Goal: Book appointment/travel/reservation

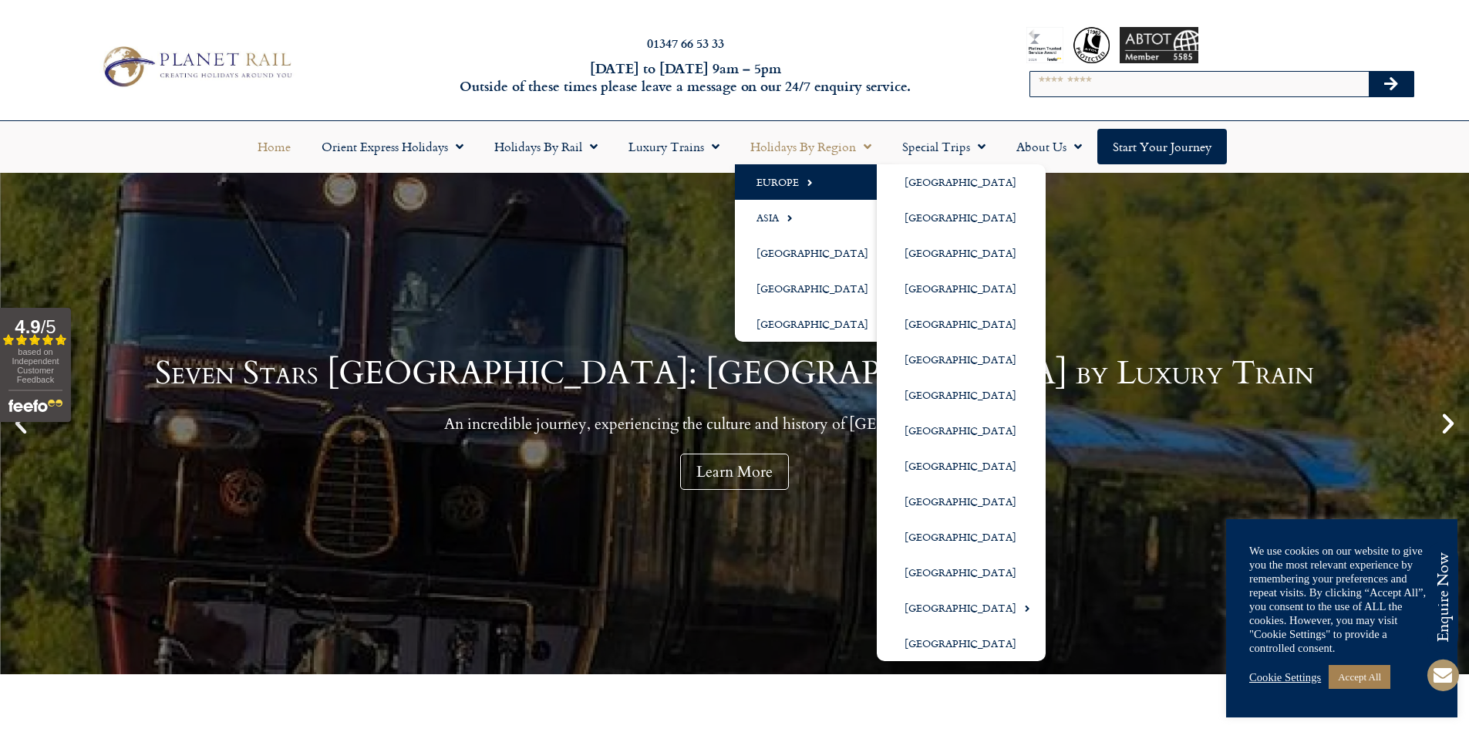
click at [773, 181] on link "Europe" at bounding box center [816, 181] width 163 height 35
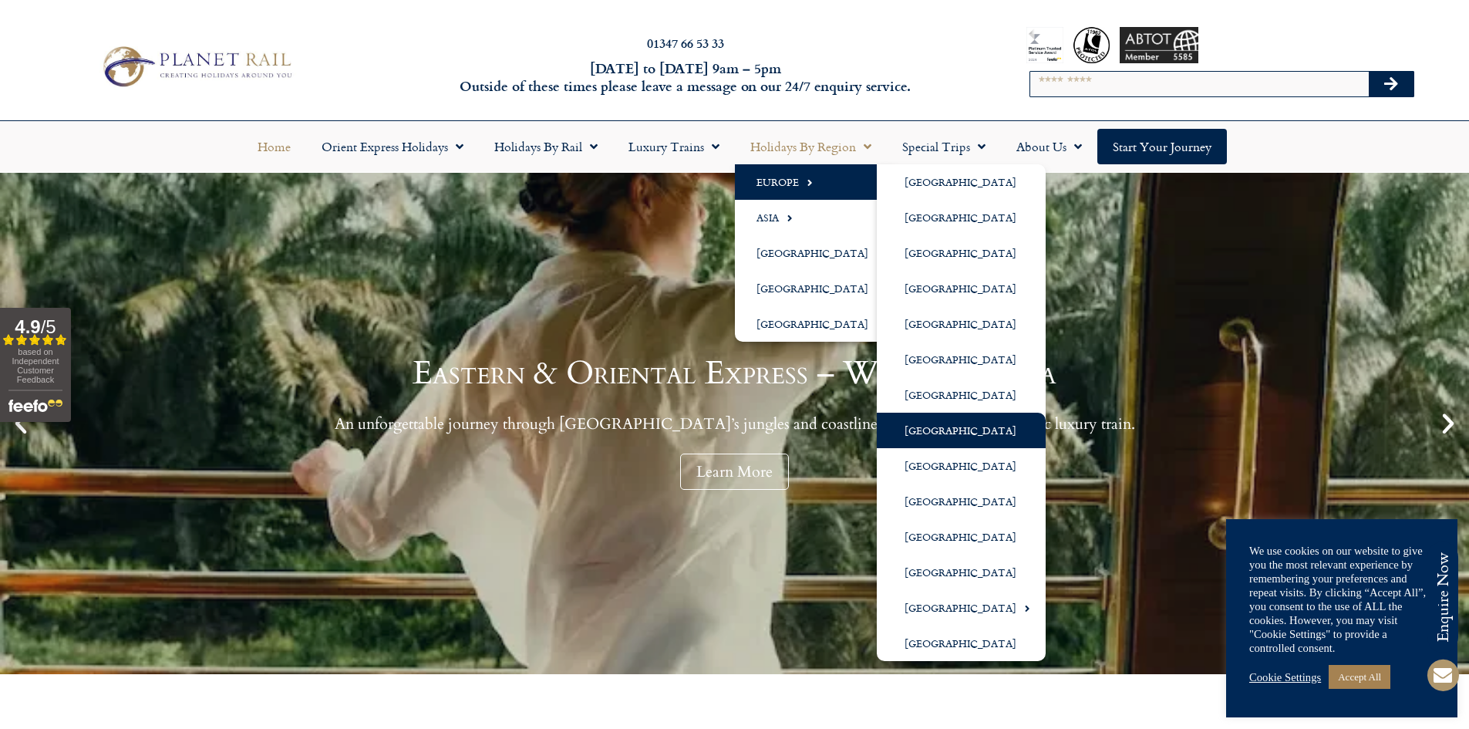
click at [931, 432] on link "[GEOGRAPHIC_DATA]" at bounding box center [961, 429] width 169 height 35
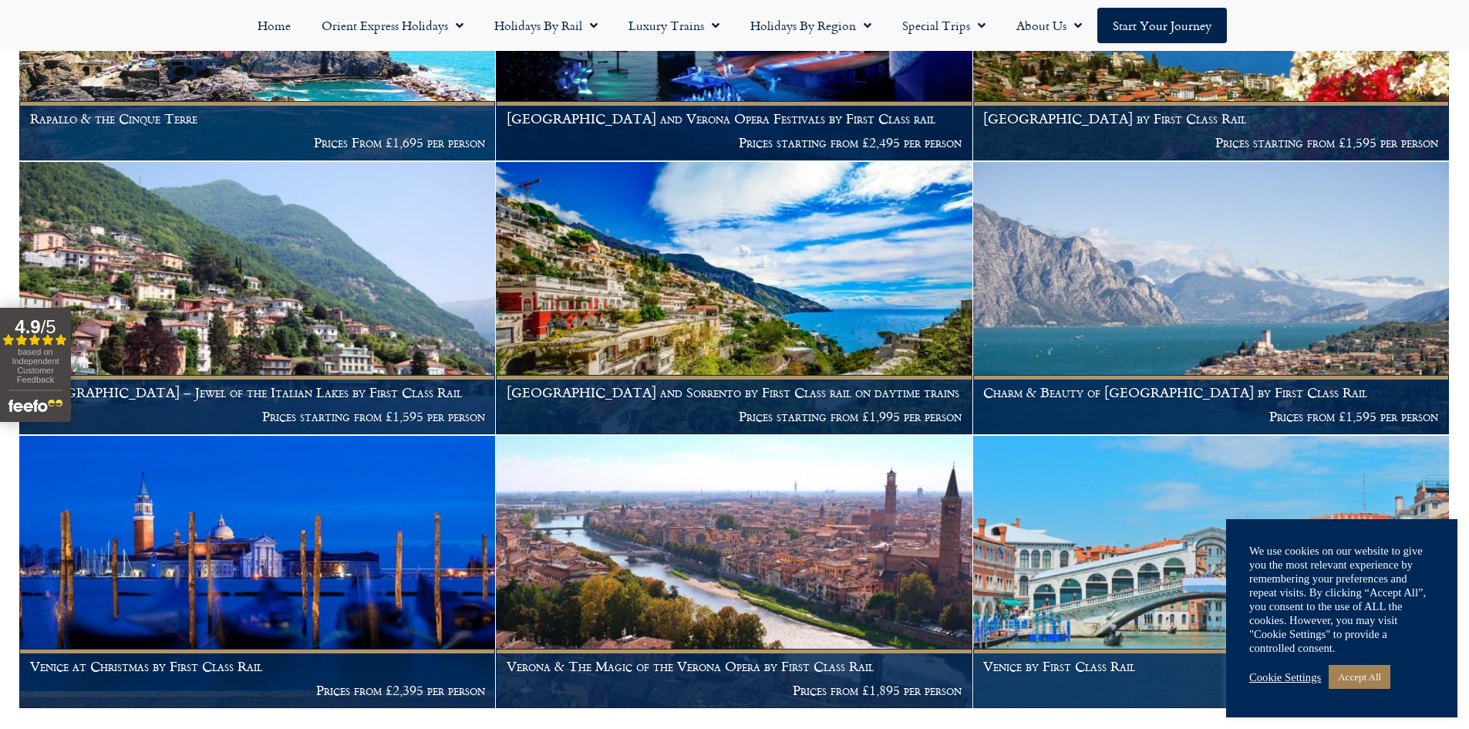
scroll to position [2545, 0]
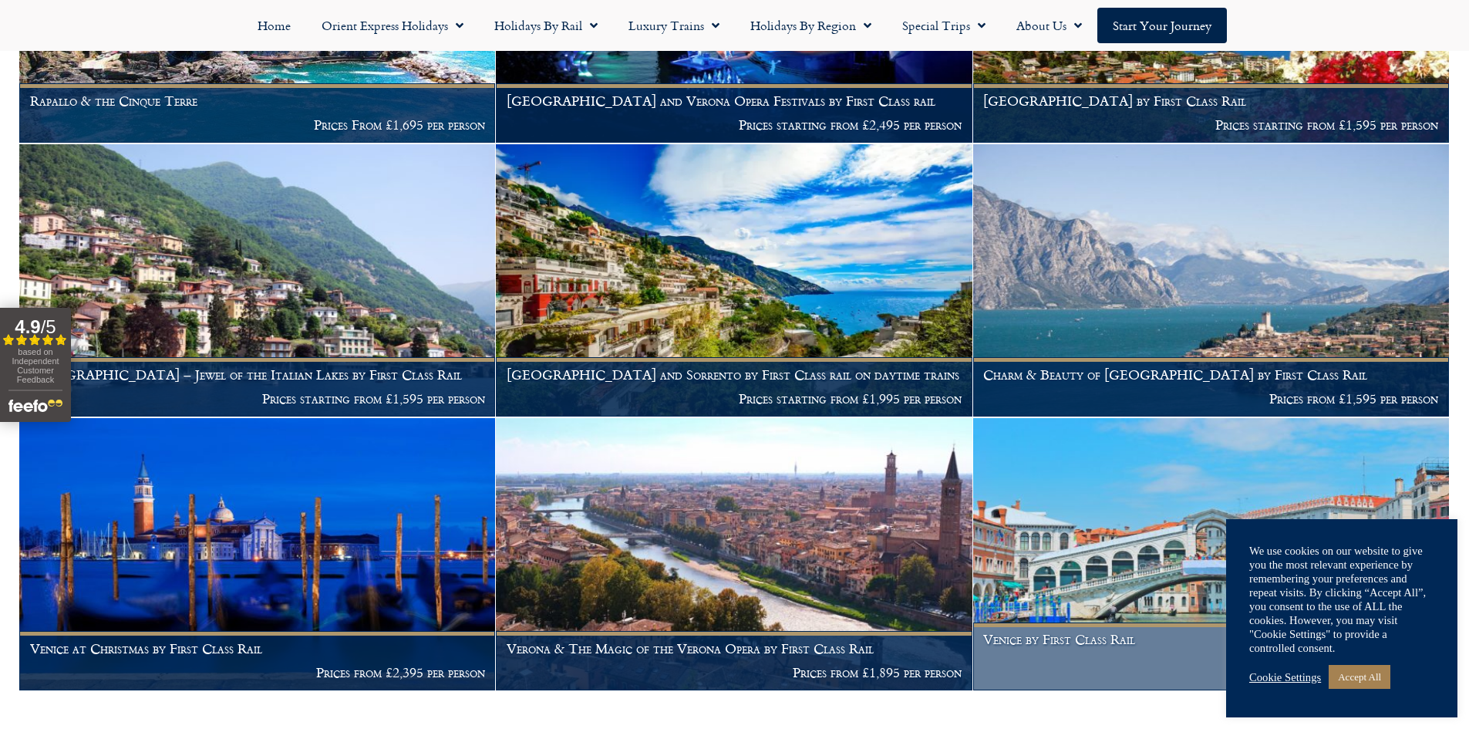
click at [1062, 631] on h1 "Venice by First Class Rail" at bounding box center [1210, 638] width 455 height 15
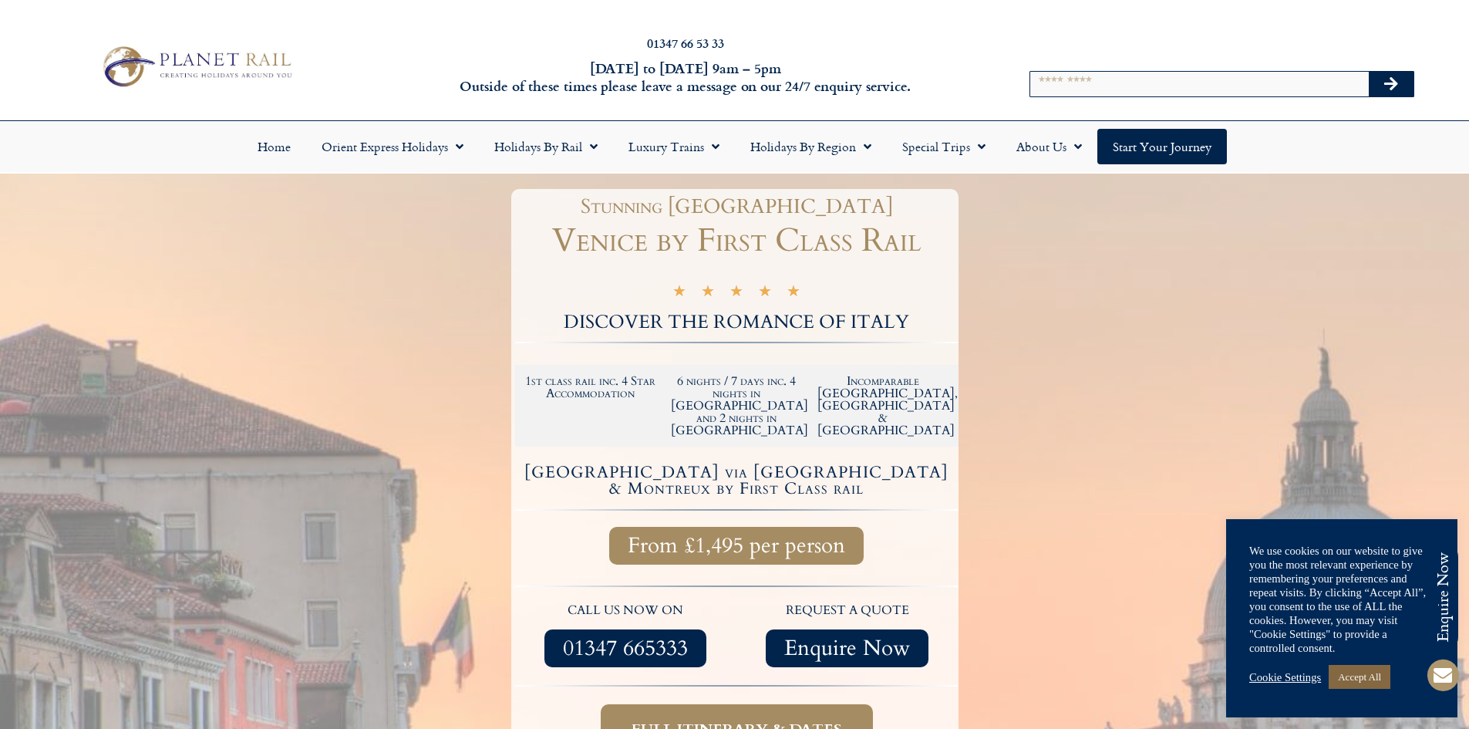
click at [1348, 672] on link "Accept All" at bounding box center [1359, 677] width 62 height 24
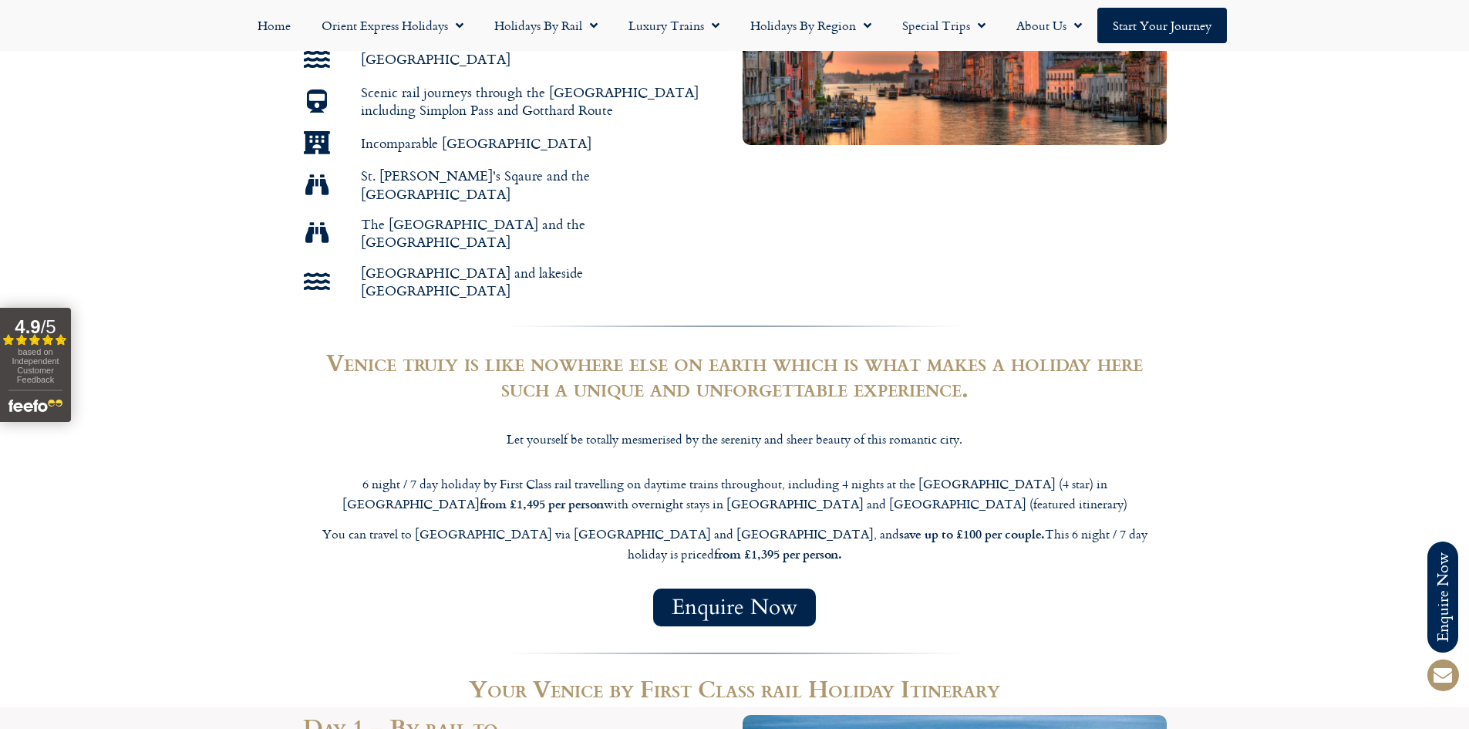
scroll to position [925, 0]
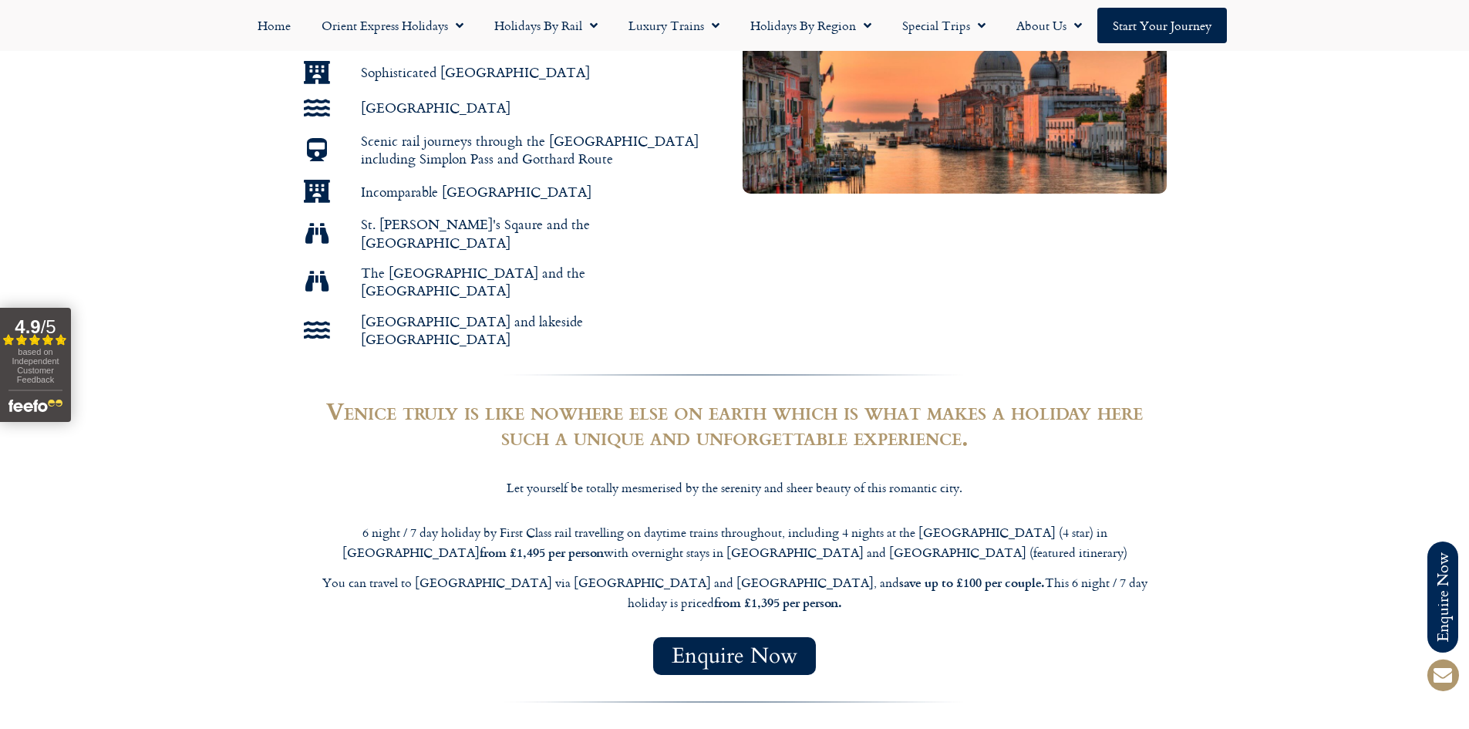
click at [1191, 515] on section "6 night / 7 day holiday by First Class rail travelling on daytime trains throug…" at bounding box center [734, 572] width 1469 height 115
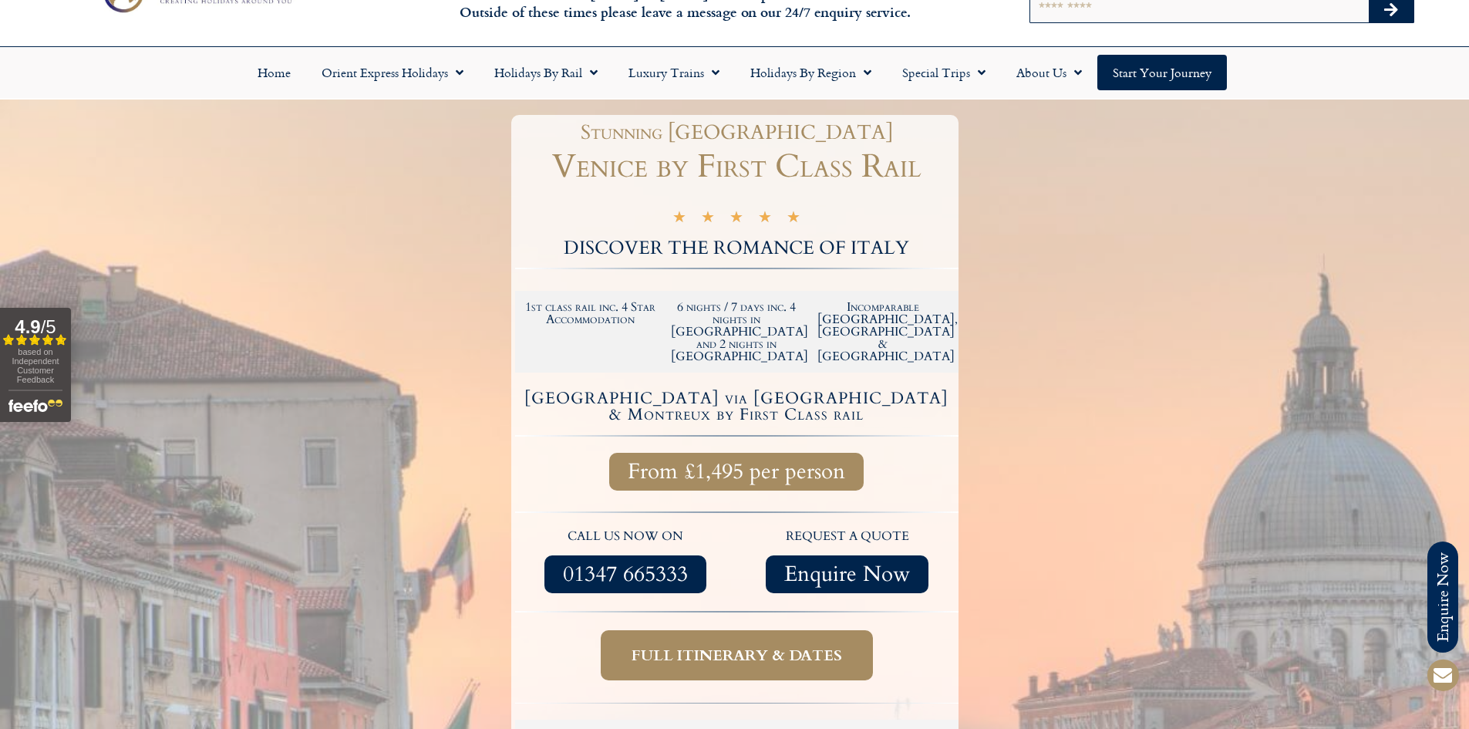
scroll to position [0, 0]
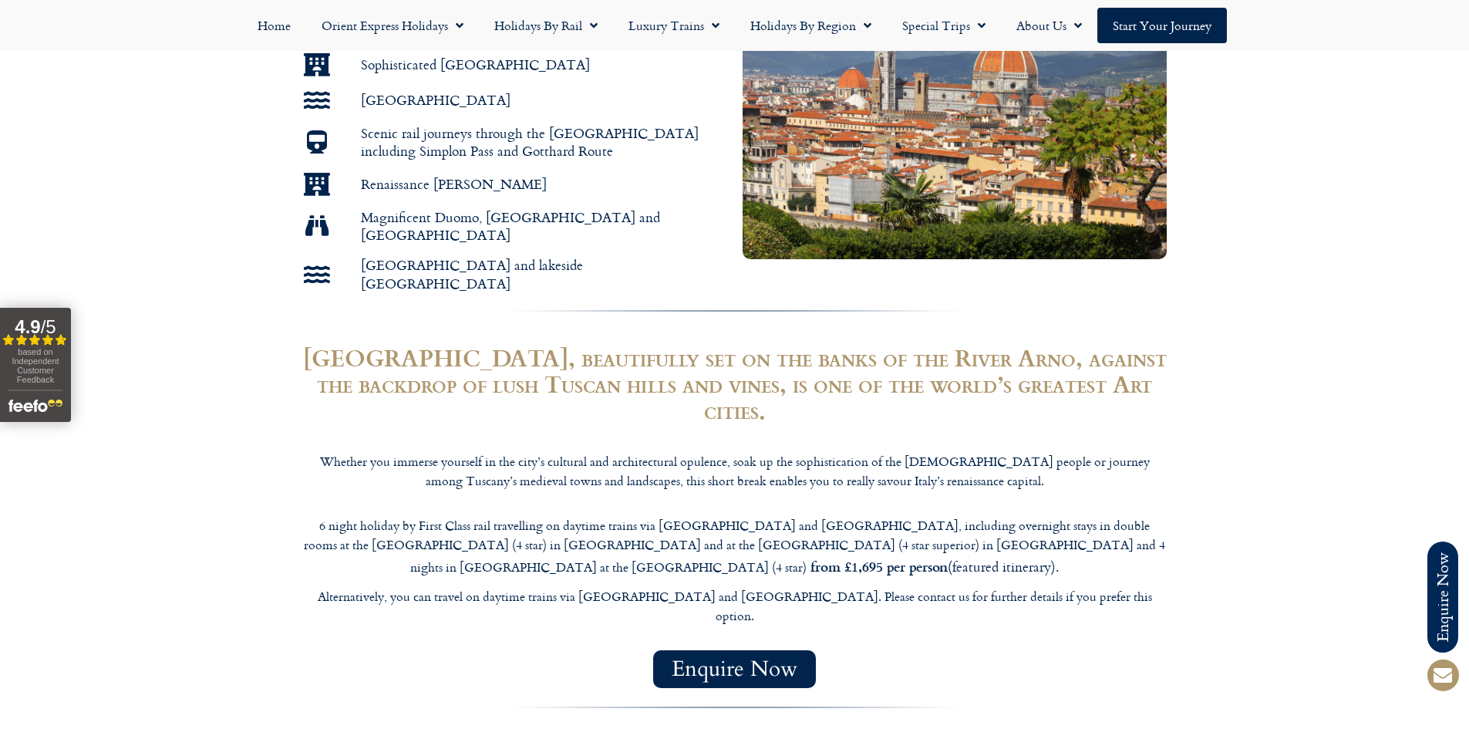
scroll to position [1002, 0]
click at [1247, 641] on section "Enquire Now" at bounding box center [734, 667] width 1469 height 53
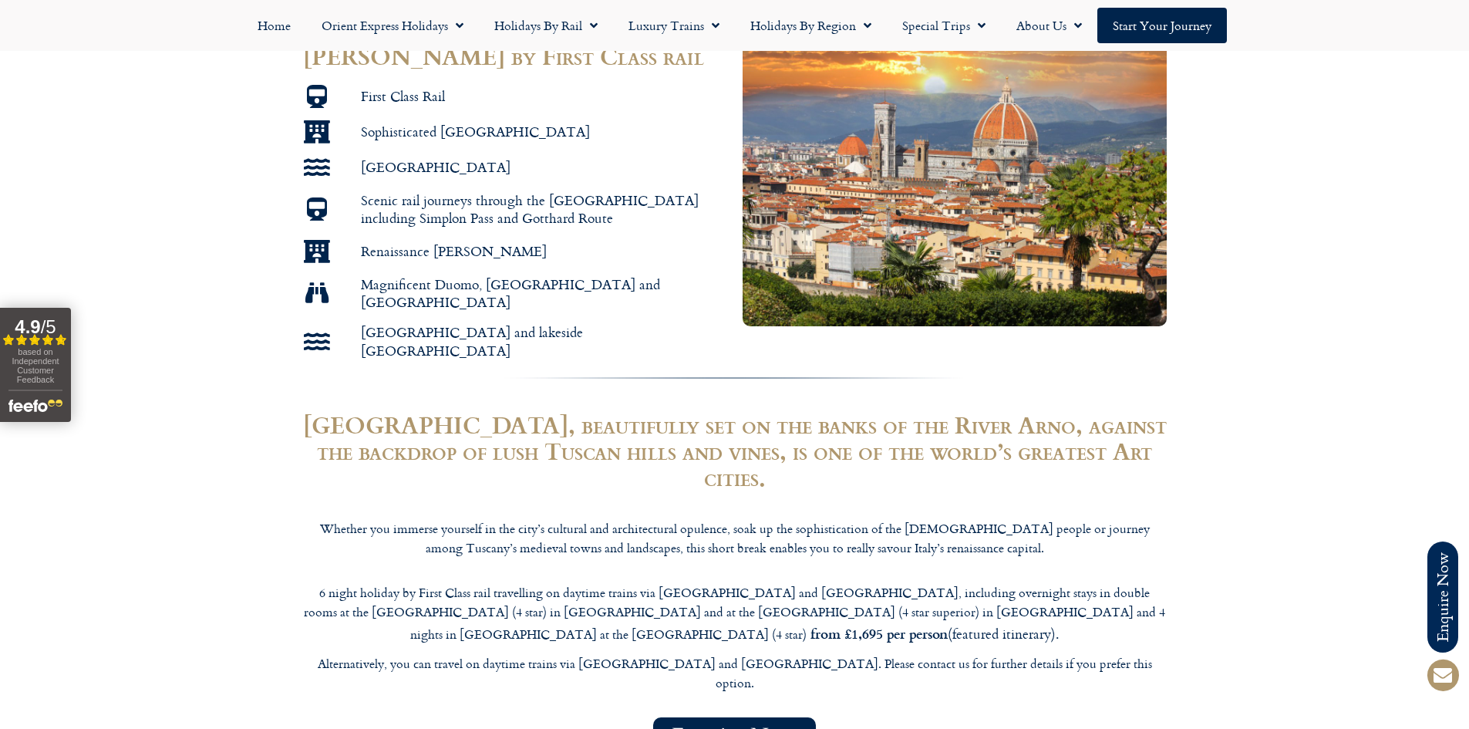
scroll to position [925, 0]
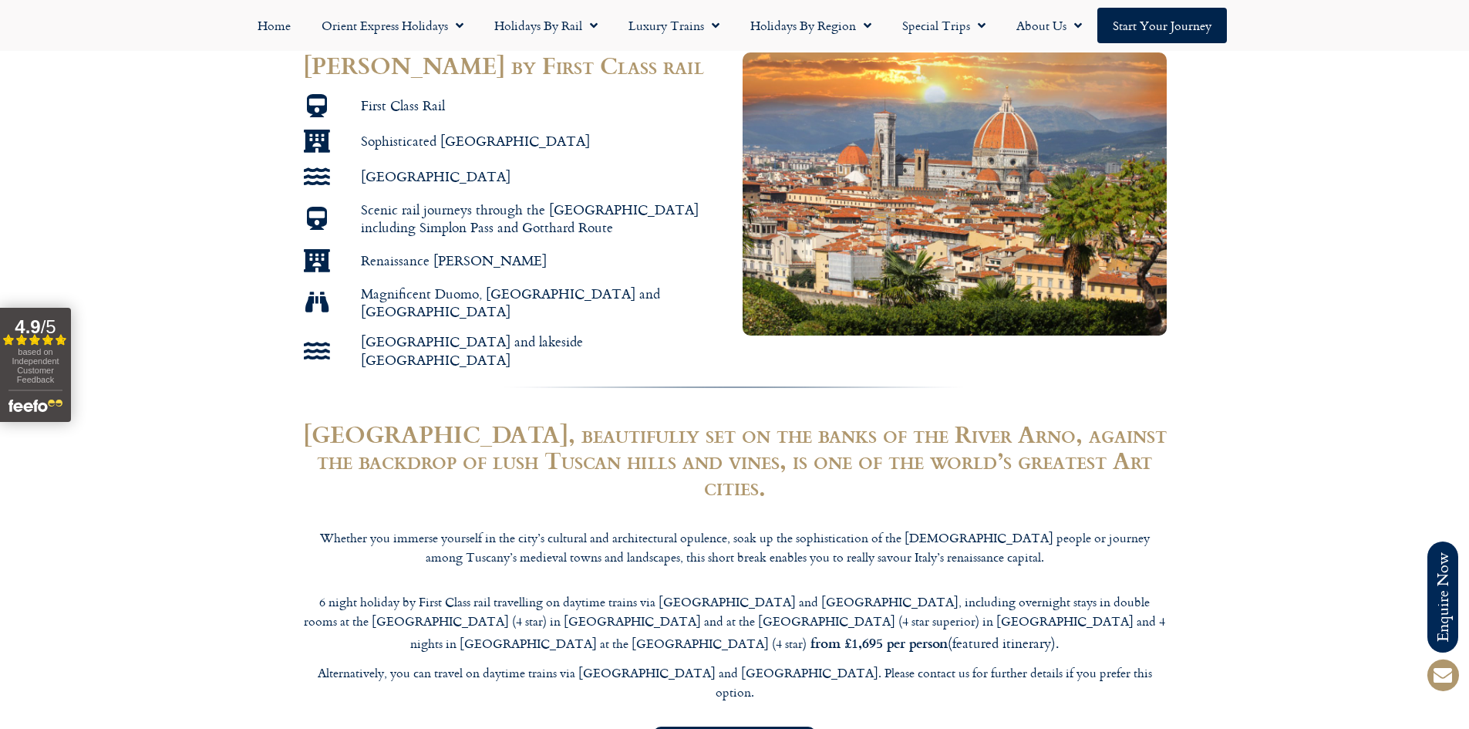
click at [913, 421] on h2 "Florence, beautifully set on the banks of the River Arno, against the backdrop …" at bounding box center [734, 460] width 863 height 78
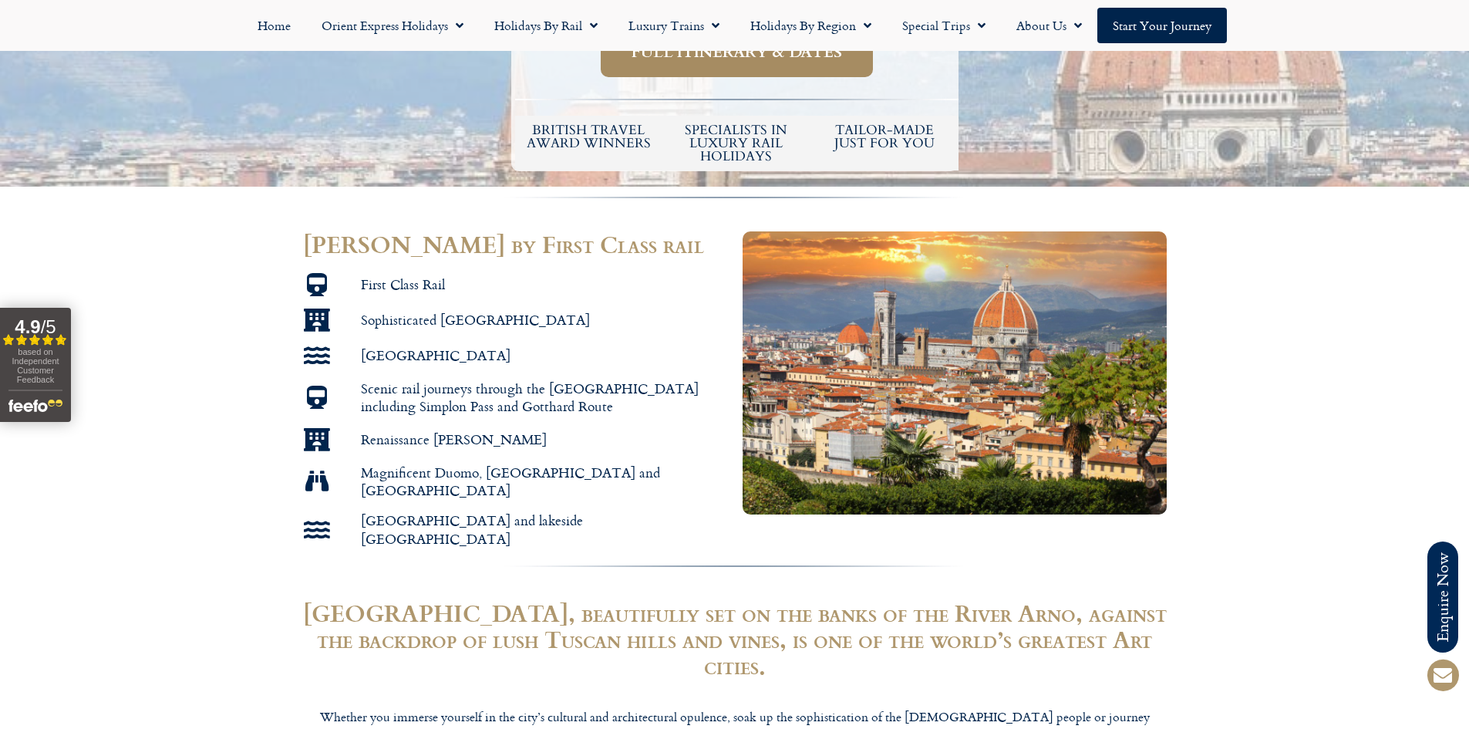
scroll to position [694, 0]
